Goal: Complete application form

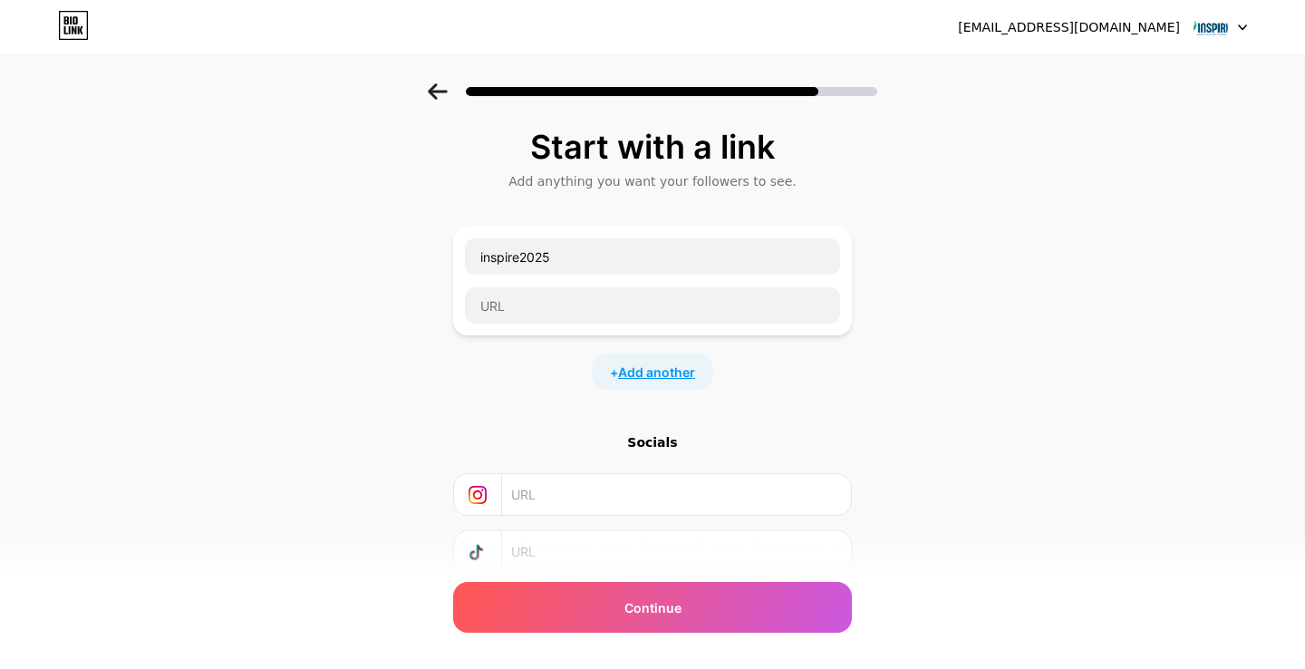
click at [641, 381] on span "Add another" at bounding box center [656, 372] width 77 height 19
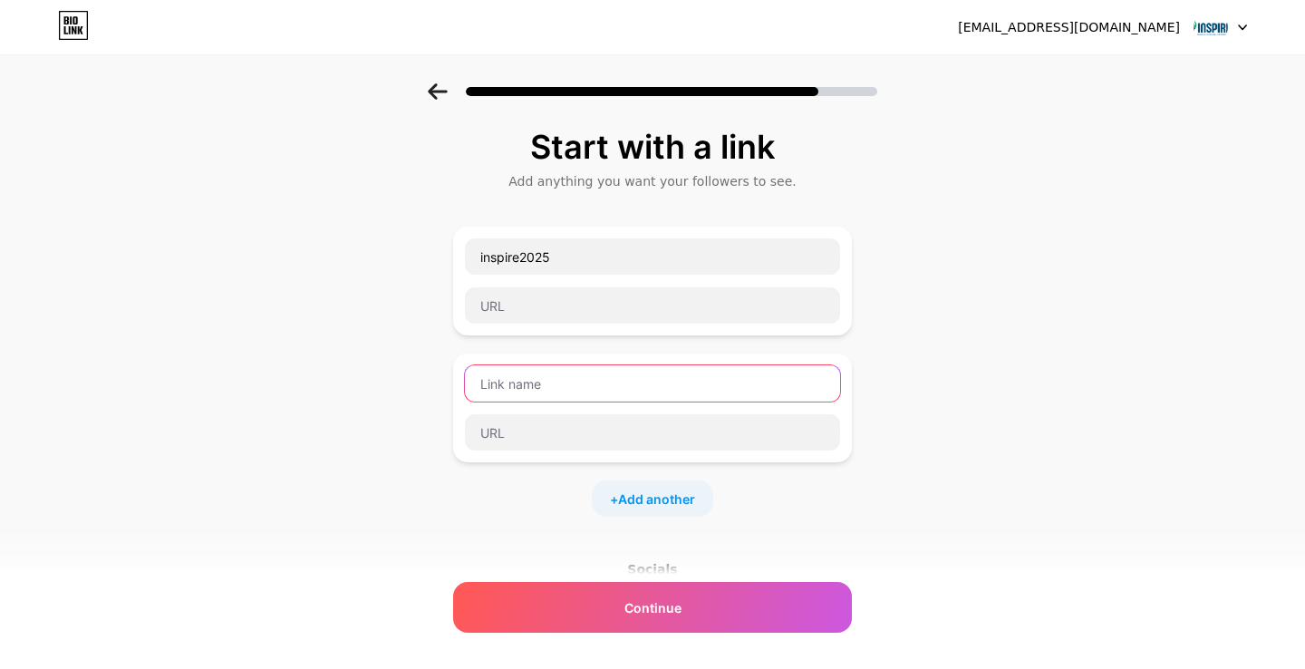
click at [631, 381] on input "text" at bounding box center [652, 383] width 375 height 36
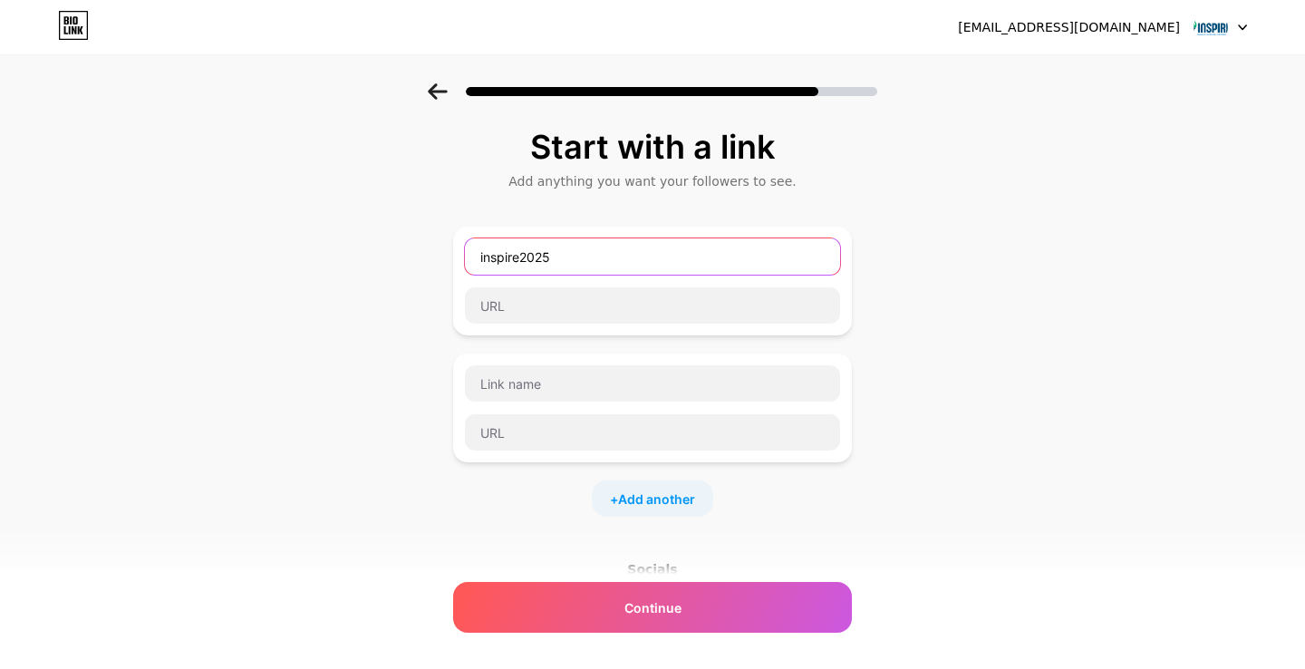
click at [480, 255] on input "inspire2025" at bounding box center [652, 256] width 375 height 36
click at [579, 257] on input "Proposal inspire2025" at bounding box center [652, 256] width 375 height 36
type input "Proposal Inspire 2025"
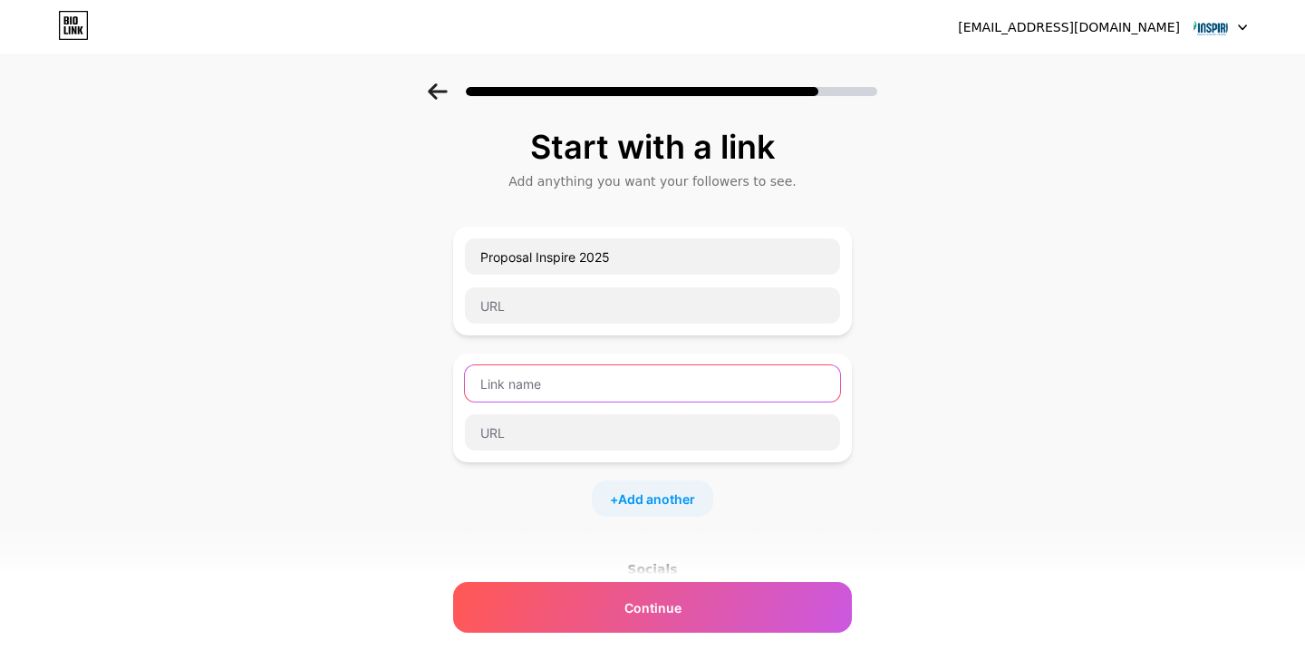
click at [521, 391] on input "text" at bounding box center [652, 383] width 375 height 36
click at [485, 385] on input "Sponsorship" at bounding box center [652, 383] width 375 height 36
click at [516, 384] on input "Form Sponsorship" at bounding box center [652, 383] width 375 height 36
click at [605, 386] on input "Form Sponsorship" at bounding box center [652, 383] width 375 height 36
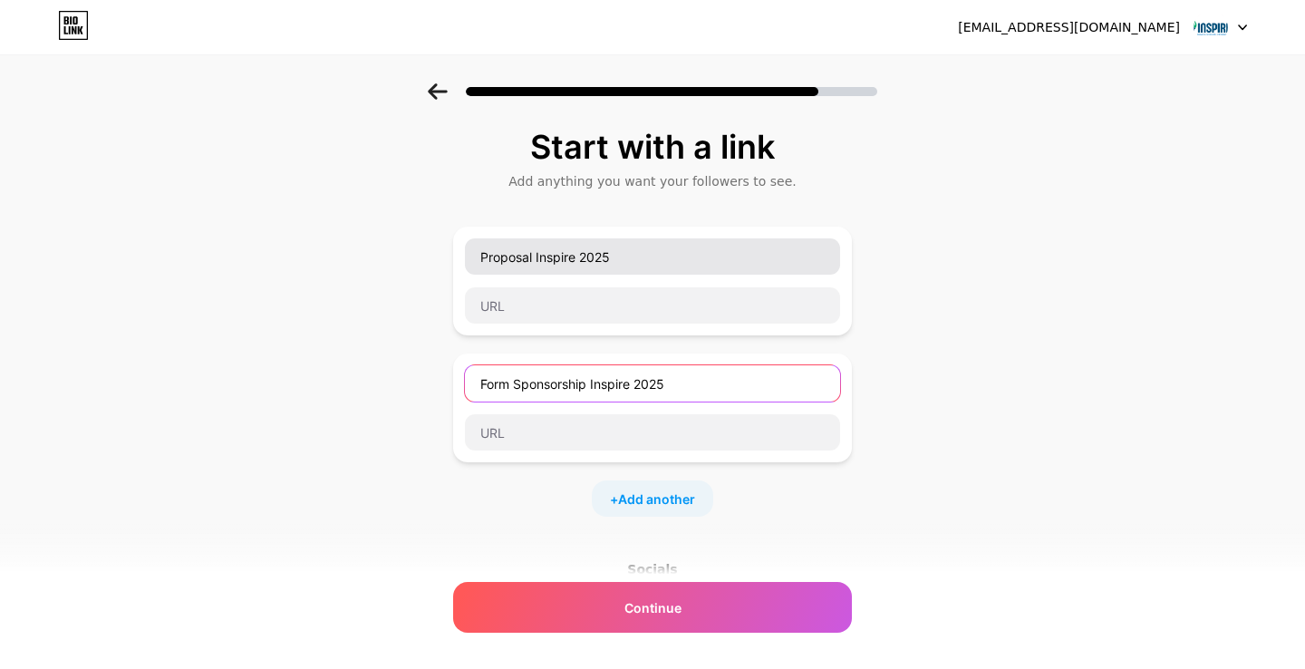
type input "Form Sponsorship Inspire 2025"
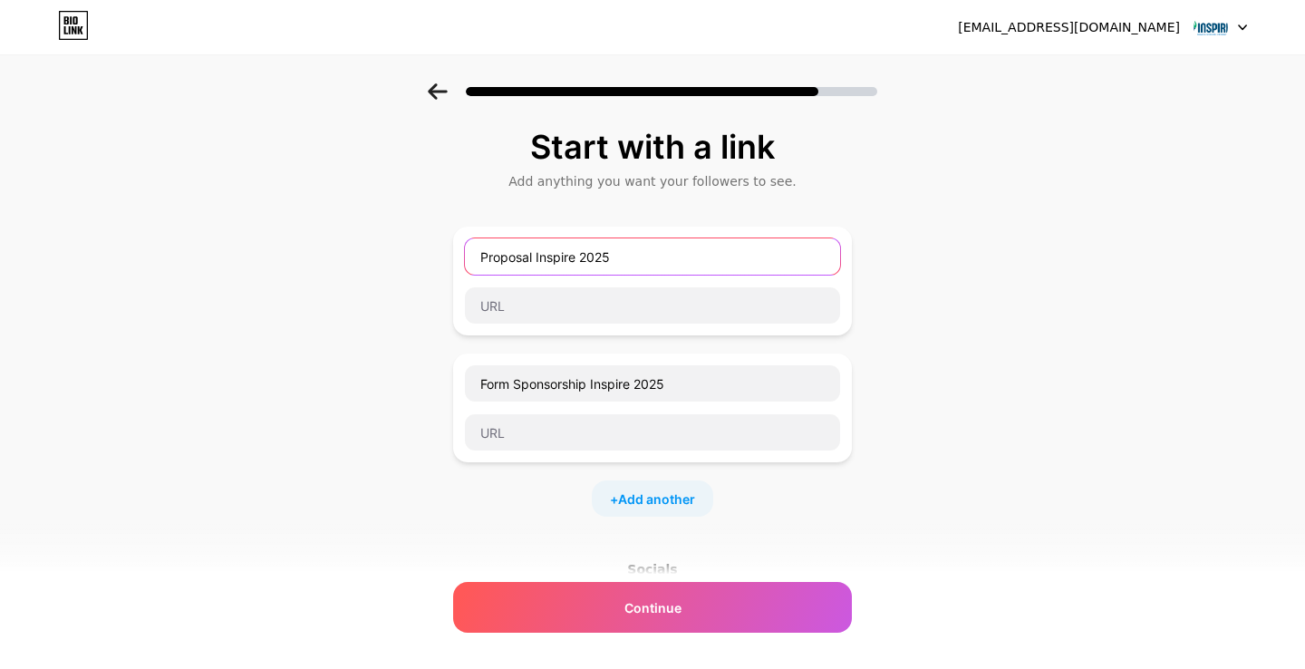
click at [479, 257] on input "Proposal Inspire 2025" at bounding box center [652, 256] width 375 height 36
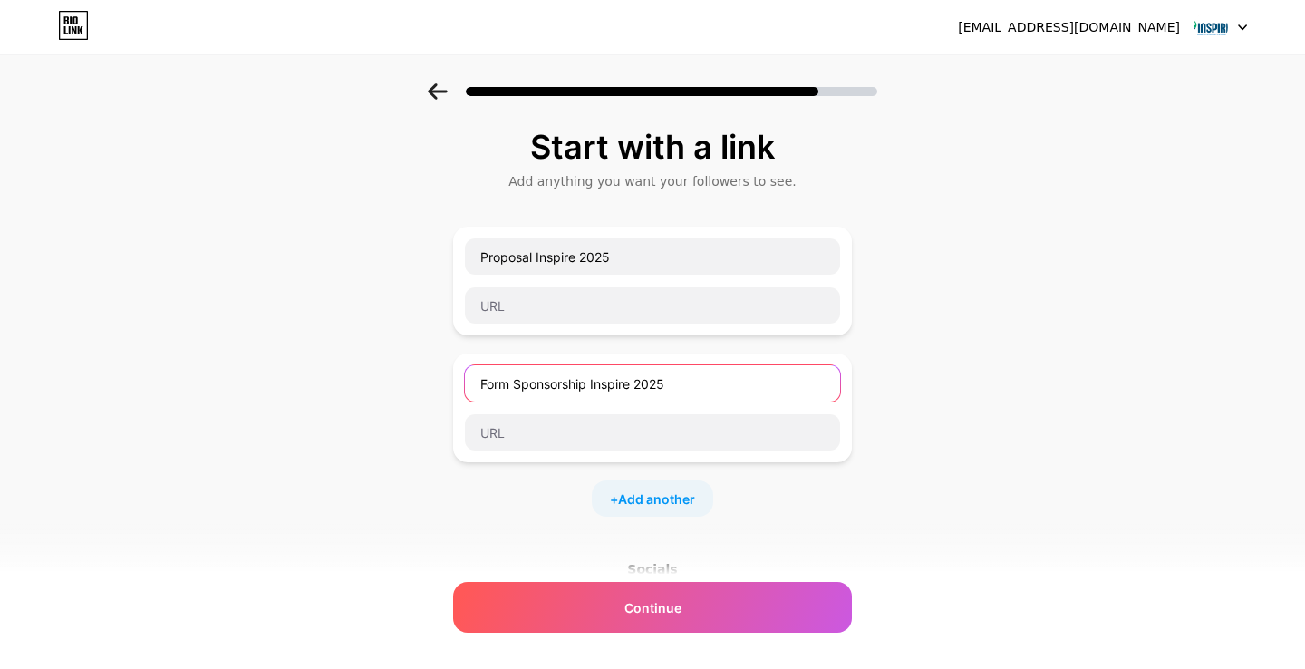
click at [670, 375] on input "Form Sponsorship Inspire 2025" at bounding box center [652, 383] width 375 height 36
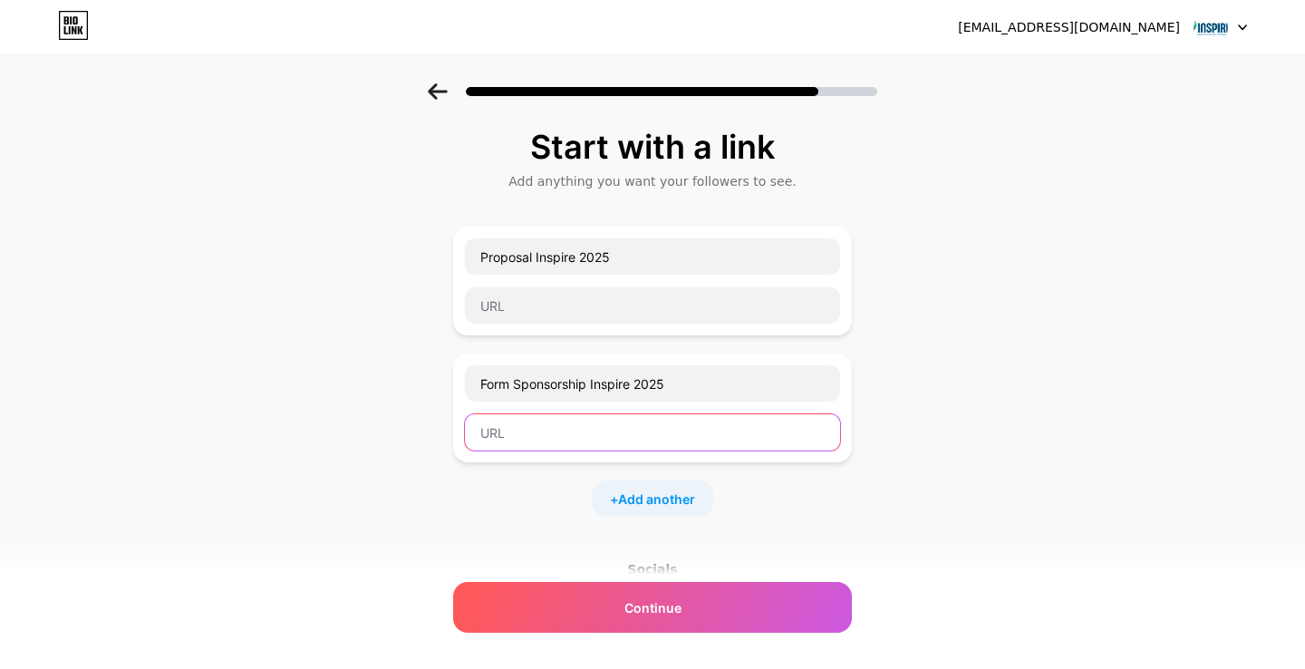
click at [547, 426] on input "text" at bounding box center [652, 432] width 375 height 36
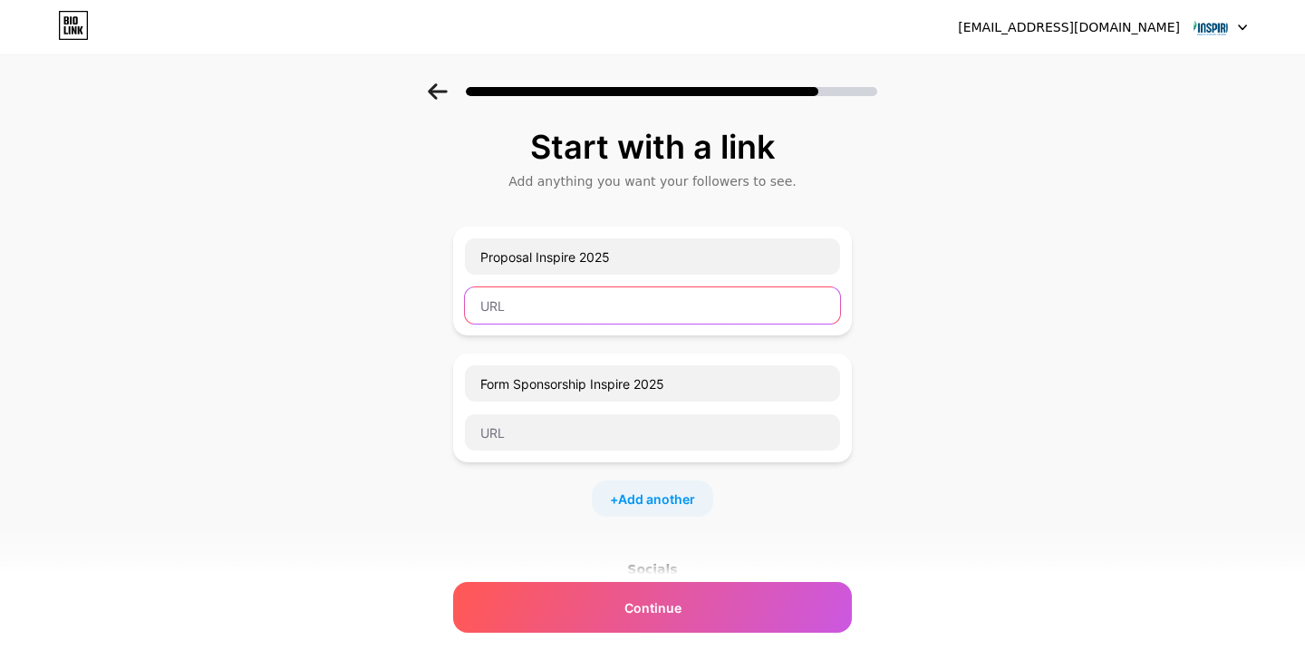
click at [523, 306] on input "text" at bounding box center [652, 305] width 375 height 36
paste input "[URL][DOMAIN_NAME]"
type input "[URL][DOMAIN_NAME]"
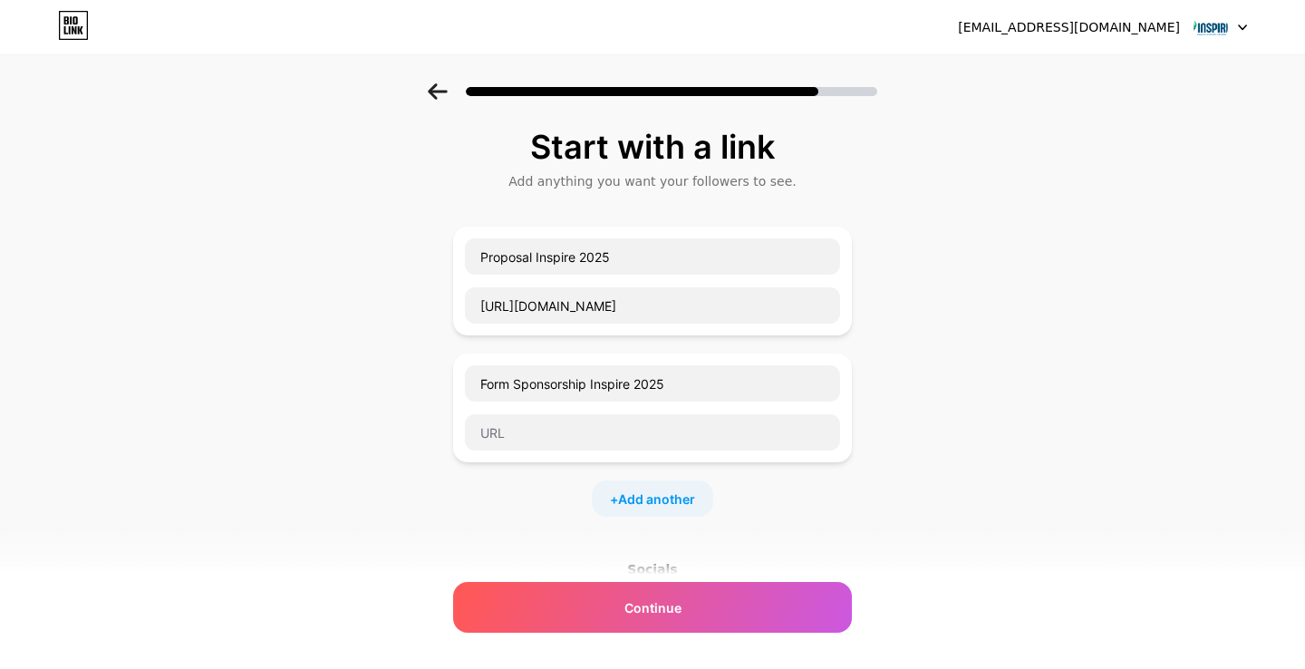
click at [524, 450] on div at bounding box center [652, 432] width 377 height 38
click at [524, 437] on input "text" at bounding box center [652, 432] width 375 height 36
paste input "[URL][DOMAIN_NAME]"
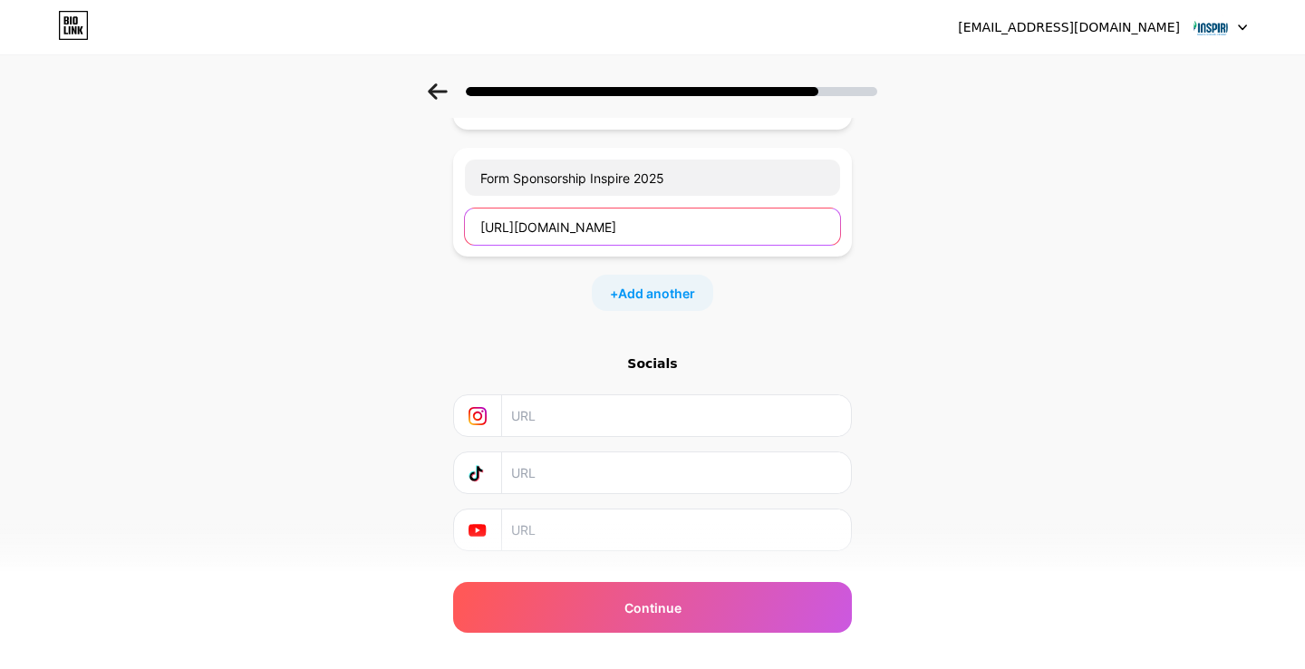
scroll to position [251, 0]
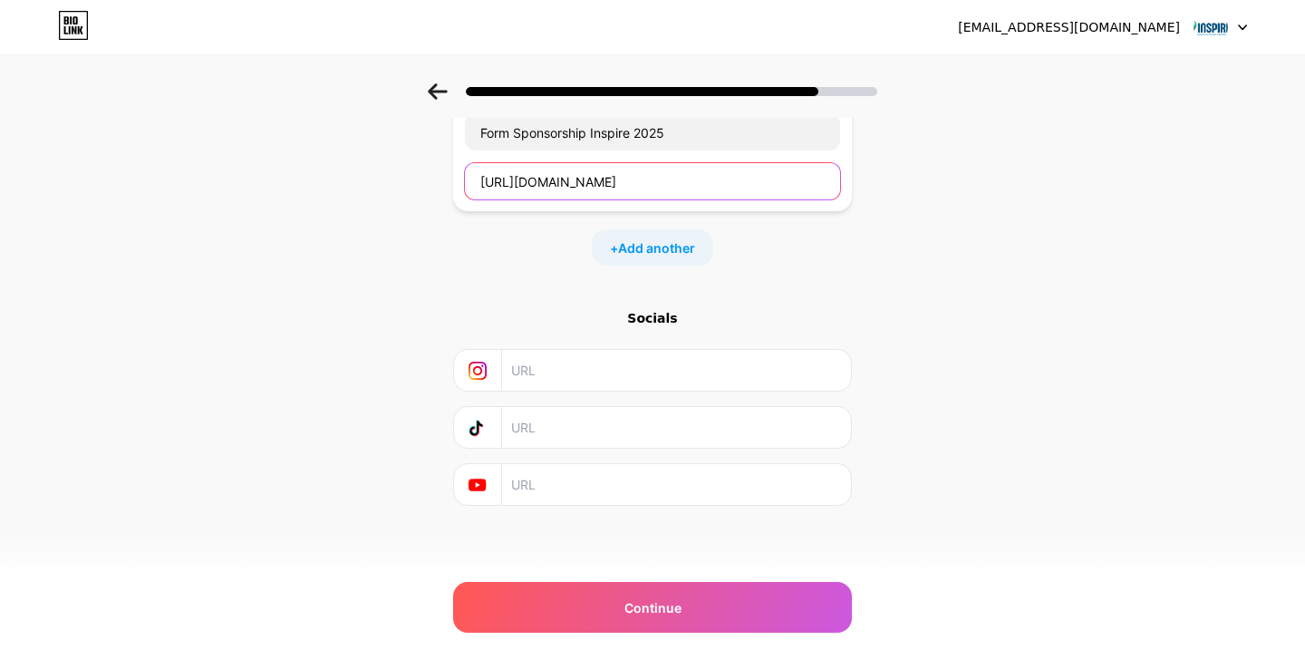
type input "[URL][DOMAIN_NAME]"
click at [555, 373] on input "text" at bounding box center [675, 370] width 329 height 41
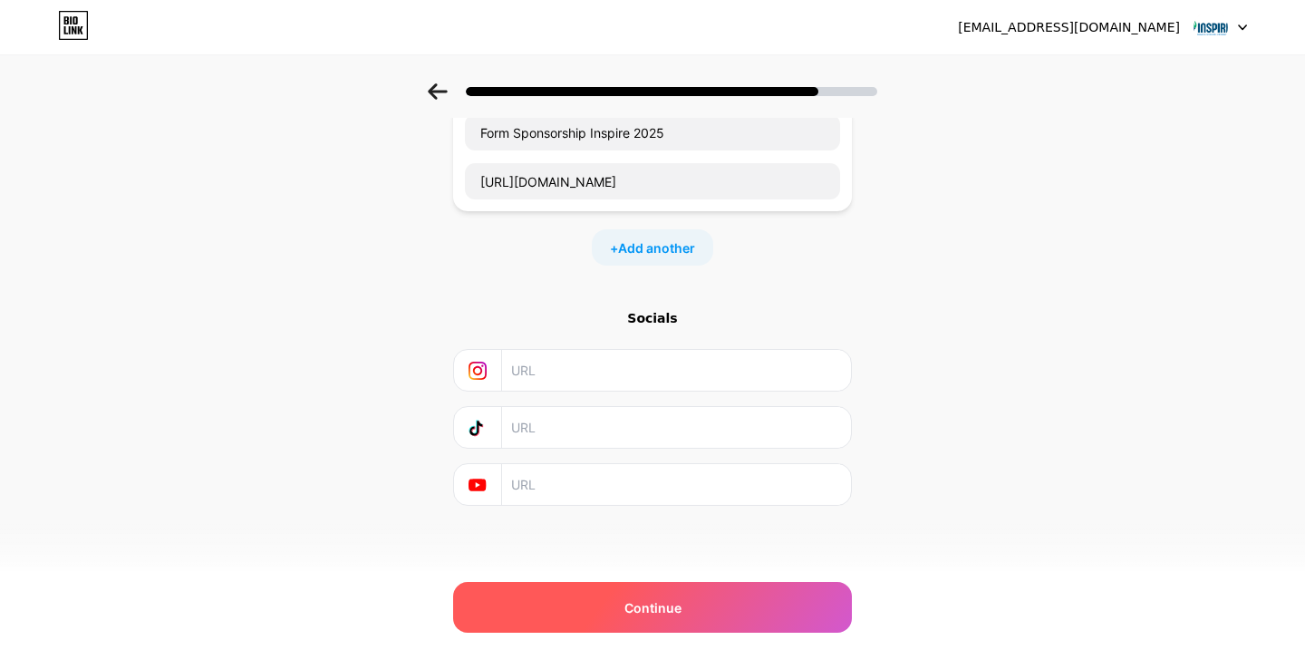
click at [668, 602] on span "Continue" at bounding box center [653, 607] width 57 height 19
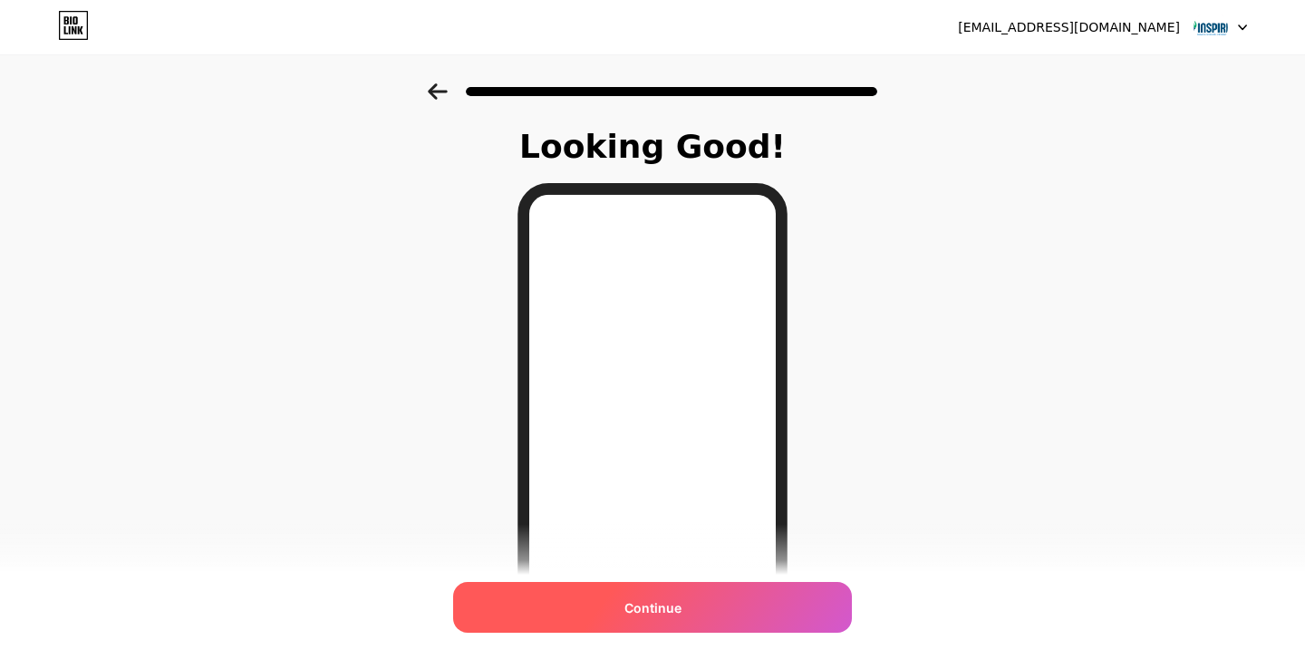
click at [665, 606] on span "Continue" at bounding box center [653, 607] width 57 height 19
